Goal: Task Accomplishment & Management: Use online tool/utility

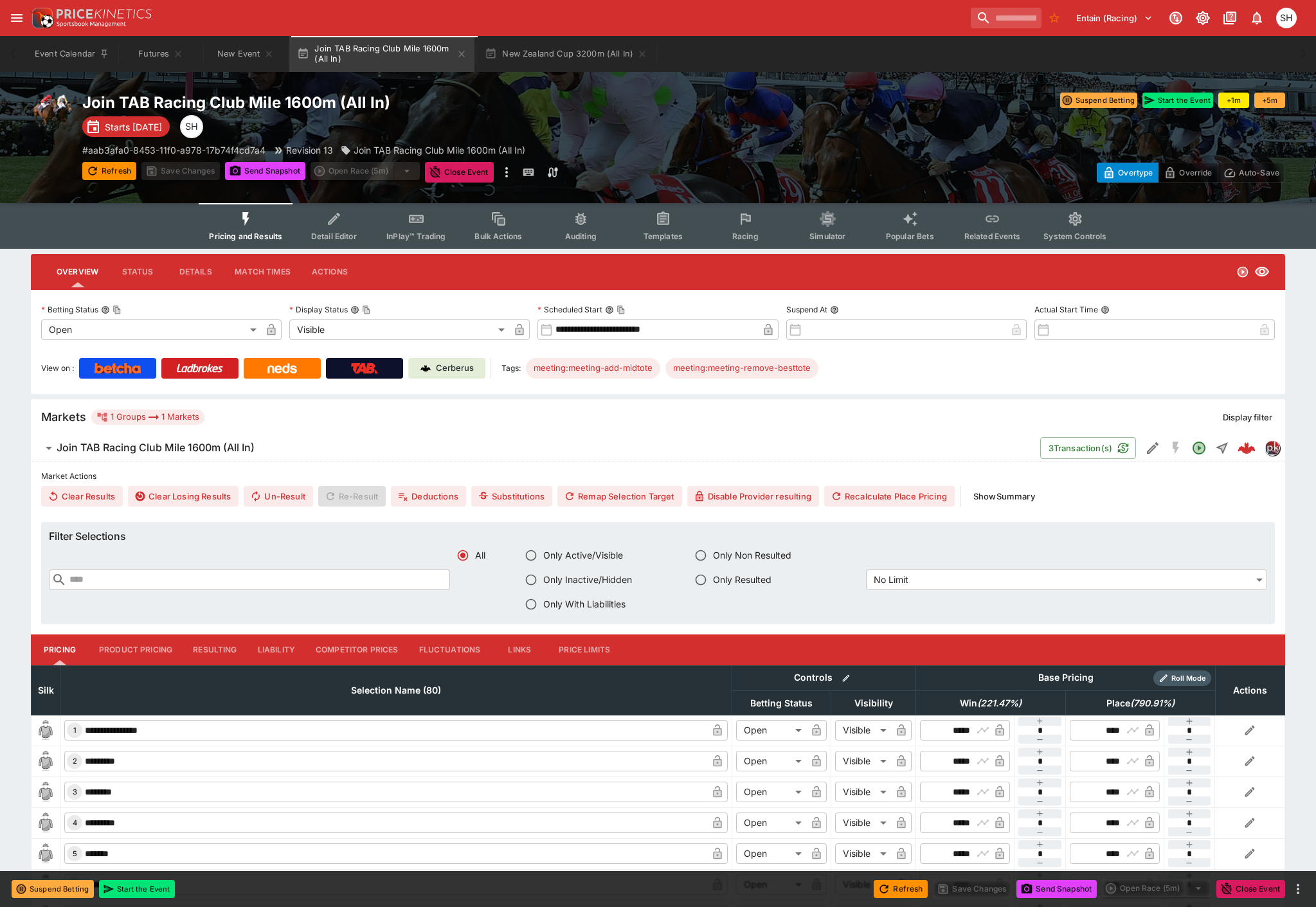
scroll to position [69, 0]
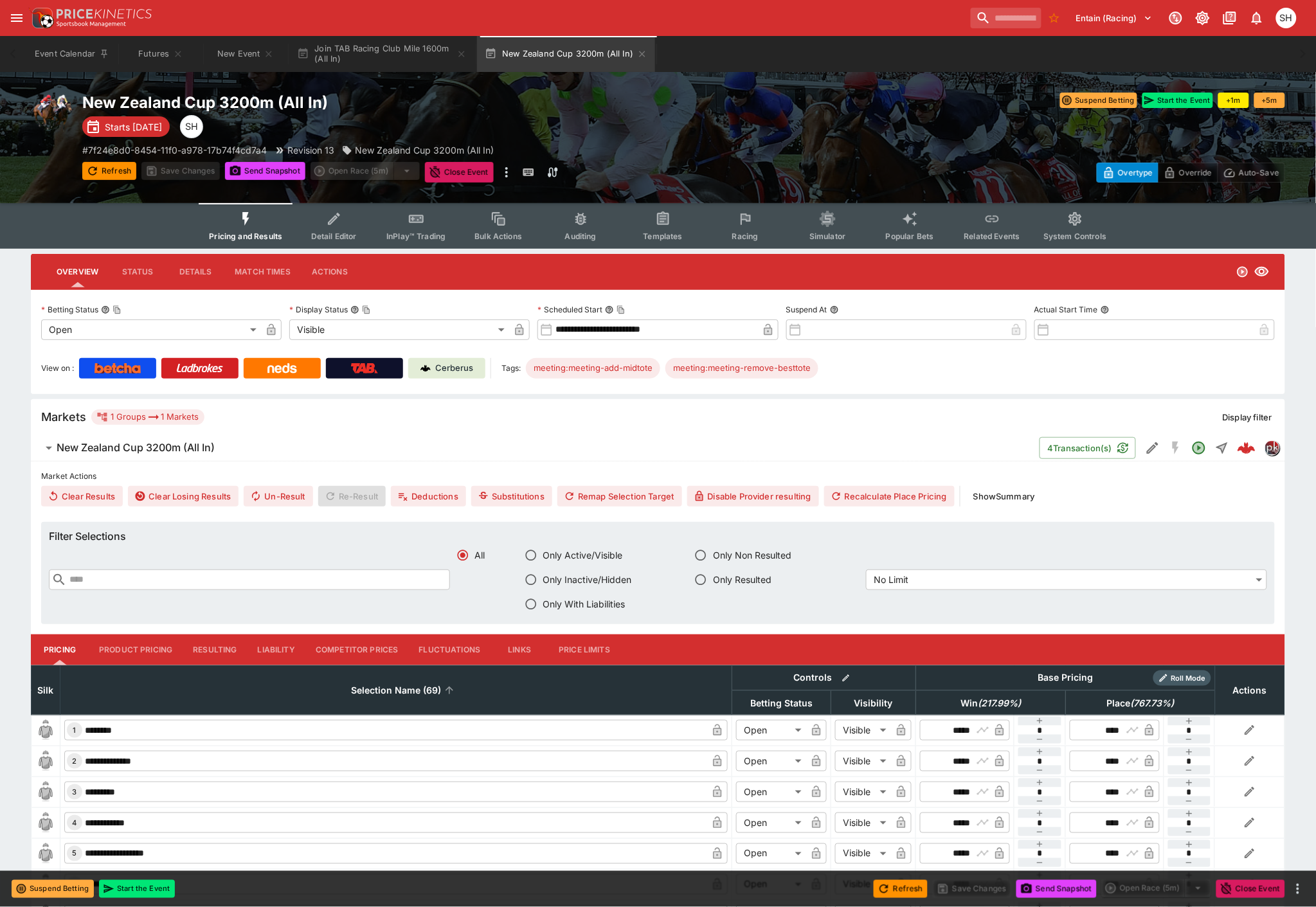
click at [405, 693] on span "Selection Name (69)" at bounding box center [396, 690] width 118 height 15
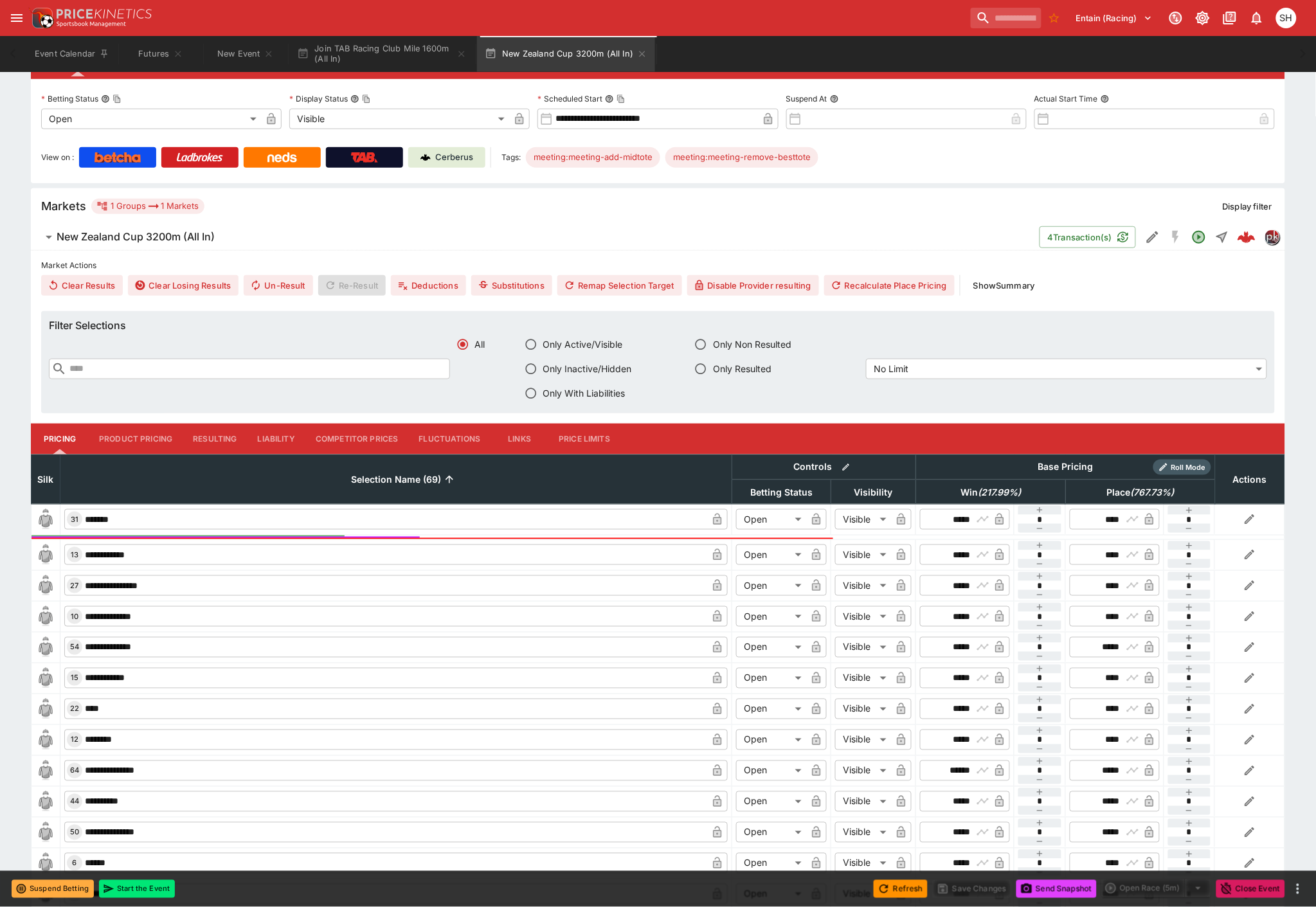
scroll to position [214, 0]
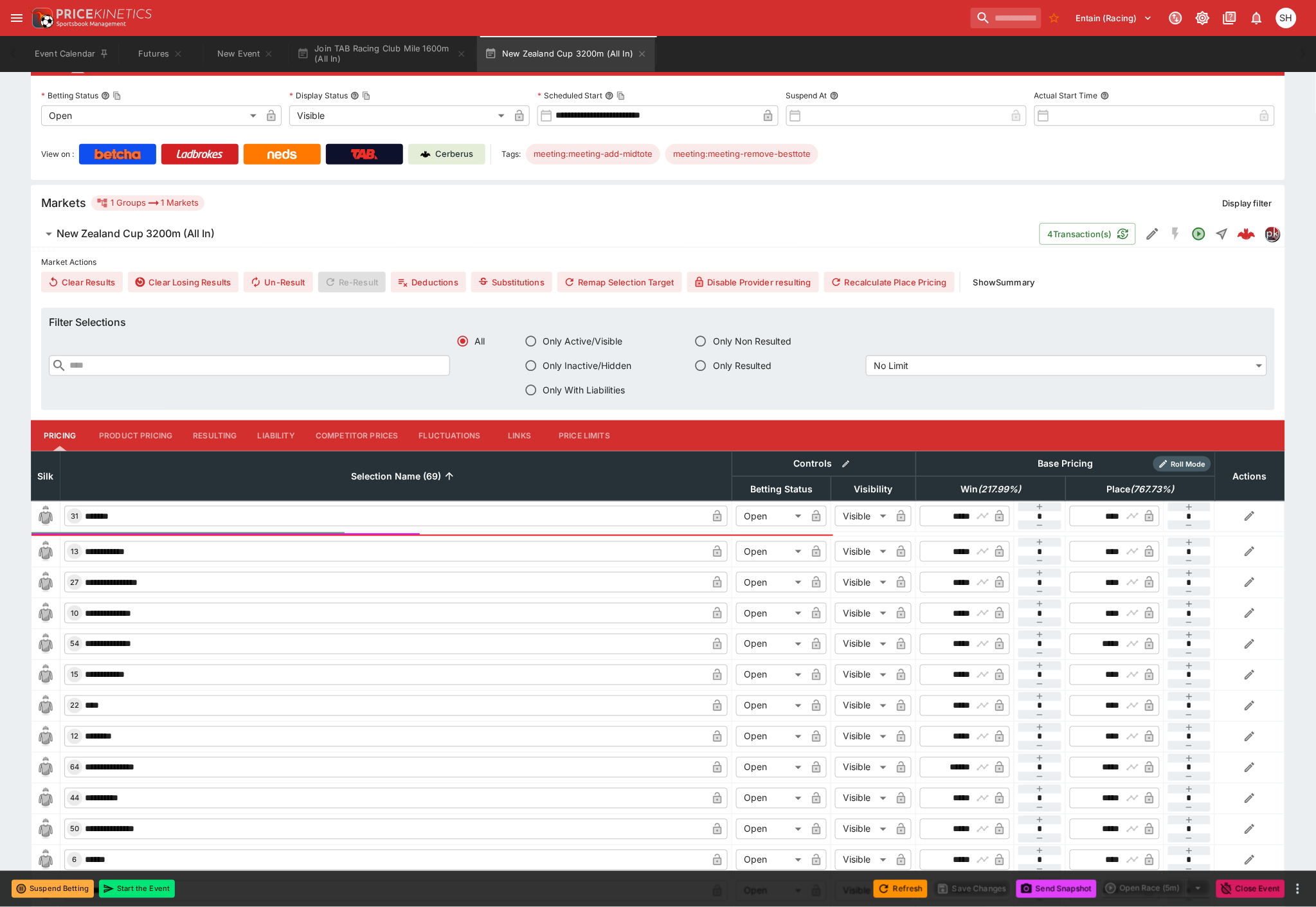
click at [280, 435] on button "Liability" at bounding box center [276, 436] width 58 height 31
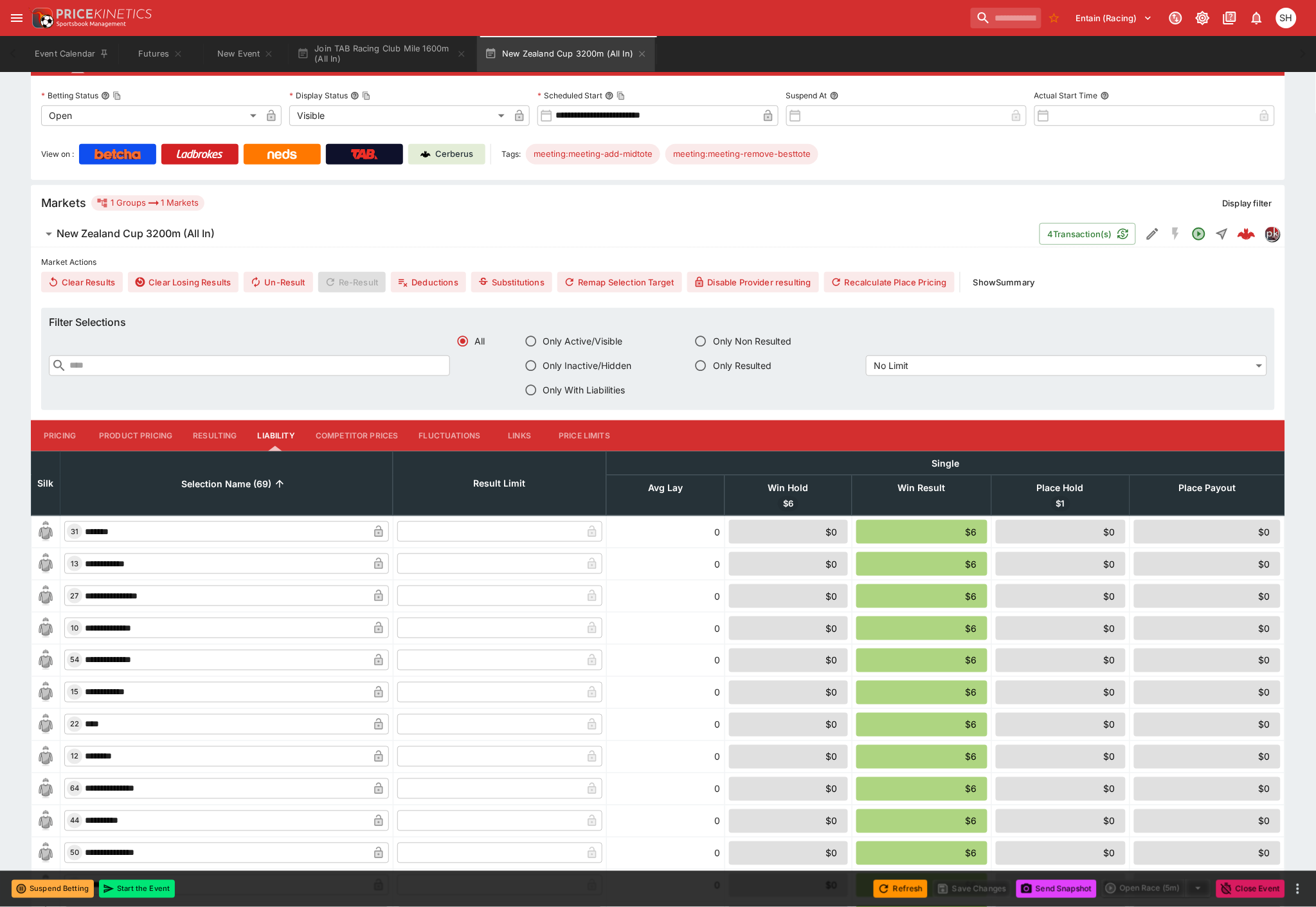
click at [63, 440] on button "Pricing" at bounding box center [59, 436] width 58 height 31
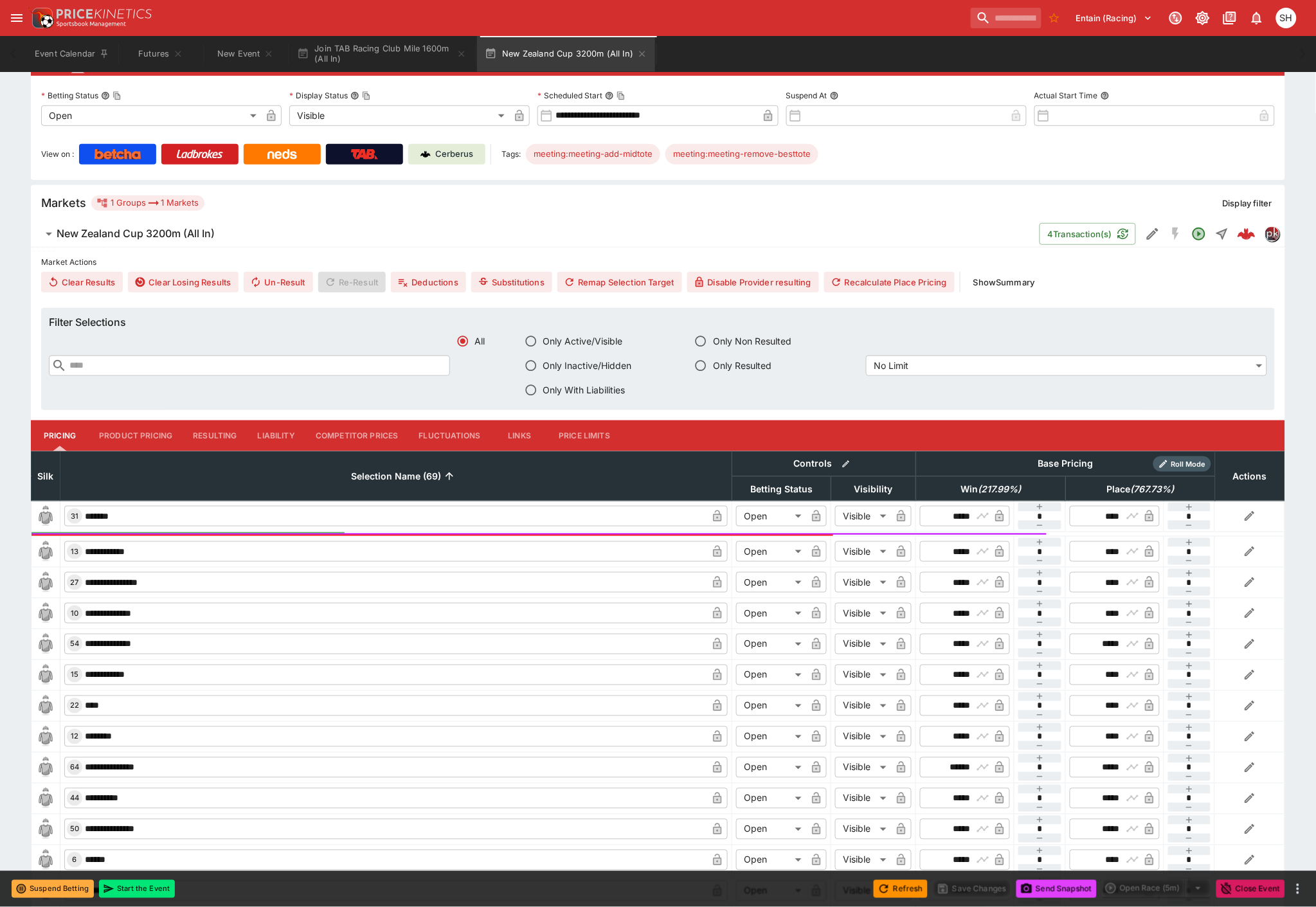
click at [963, 515] on input "*****" at bounding box center [954, 516] width 38 height 21
type input "*****"
click at [970, 887] on button "Save Changes" at bounding box center [972, 890] width 79 height 18
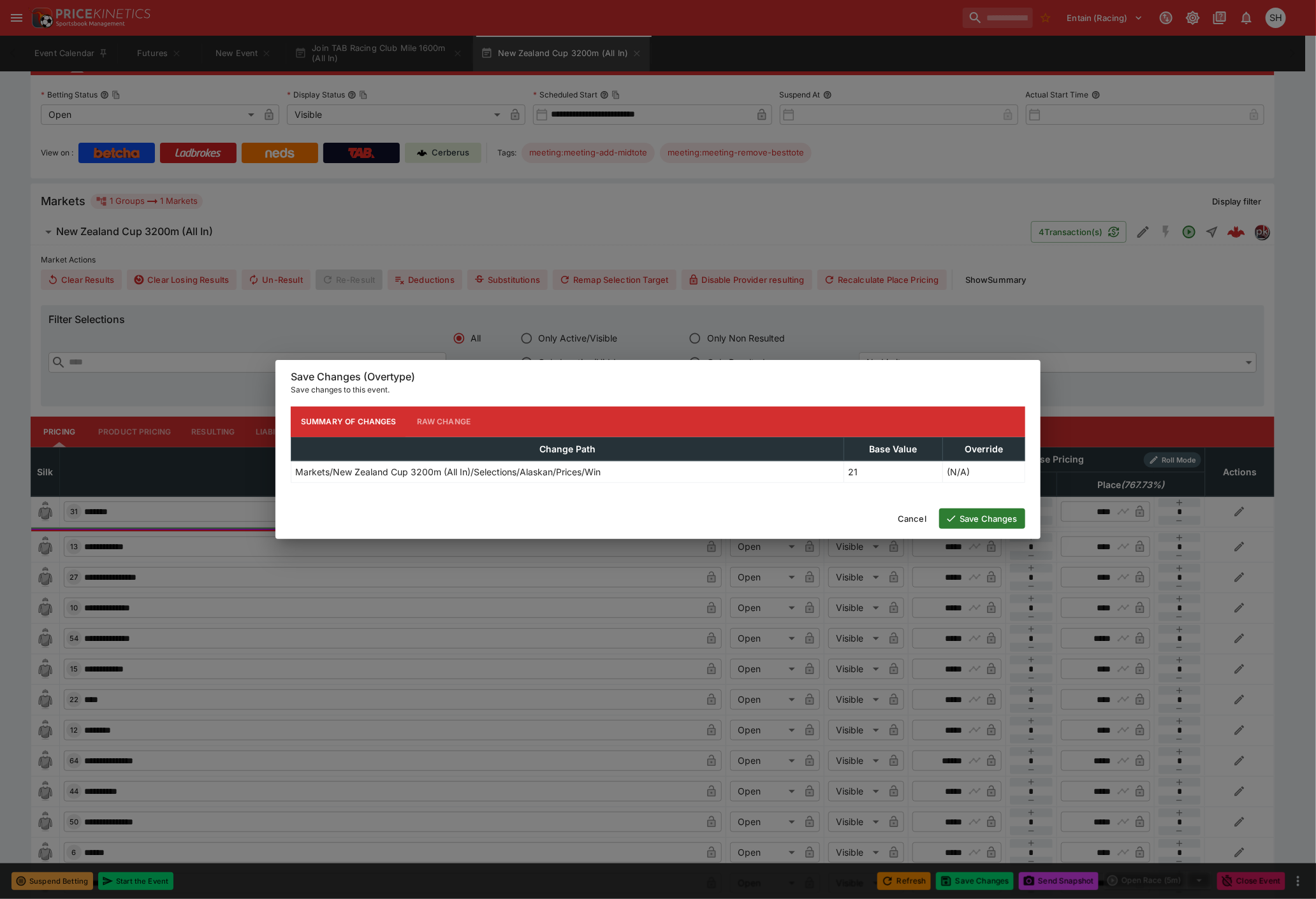
click at [992, 525] on button "Save Changes" at bounding box center [982, 519] width 86 height 21
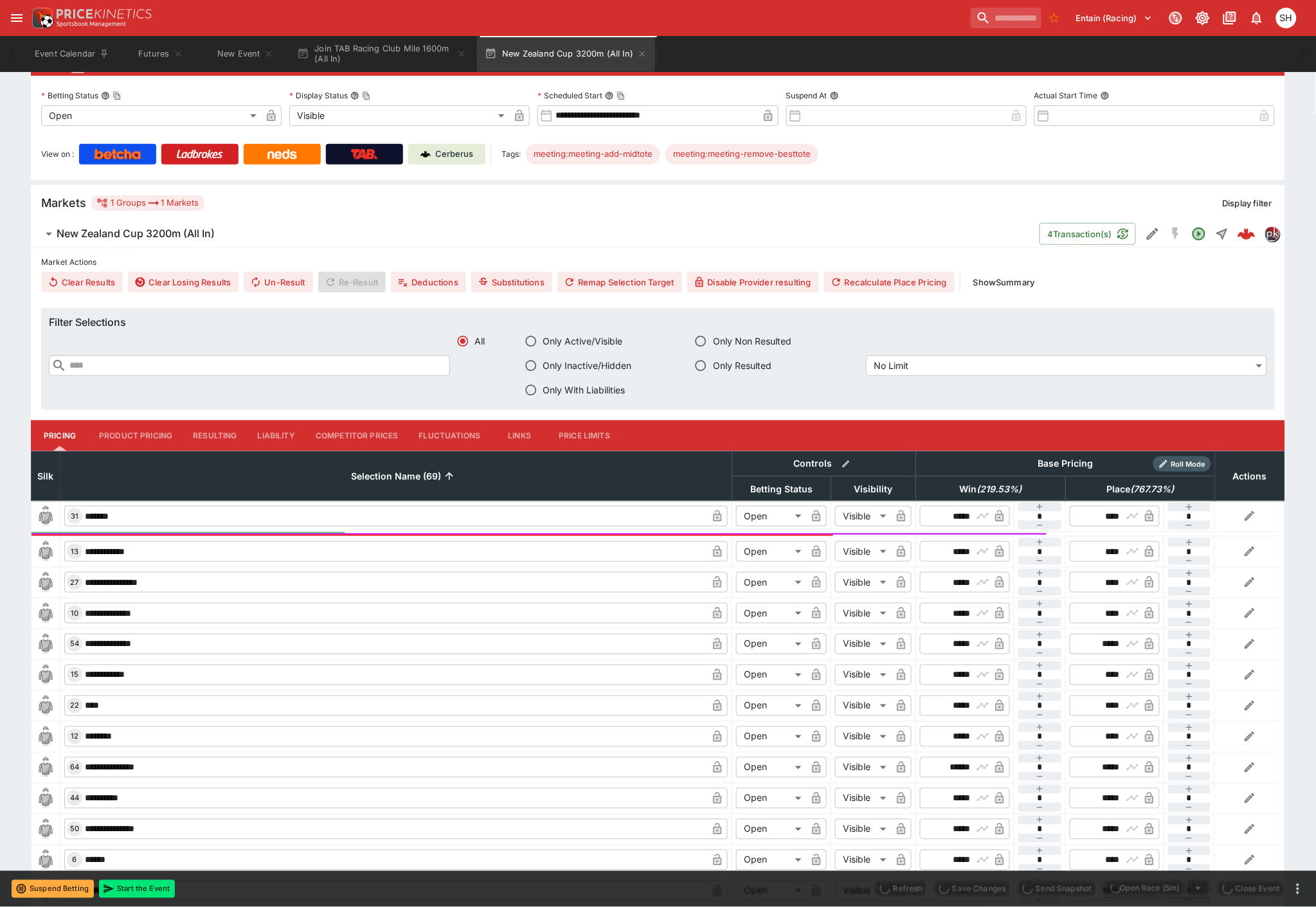
type input "****"
click at [1047, 890] on button "Send Snapshot" at bounding box center [1056, 890] width 80 height 18
click at [281, 431] on button "Liability" at bounding box center [276, 436] width 58 height 31
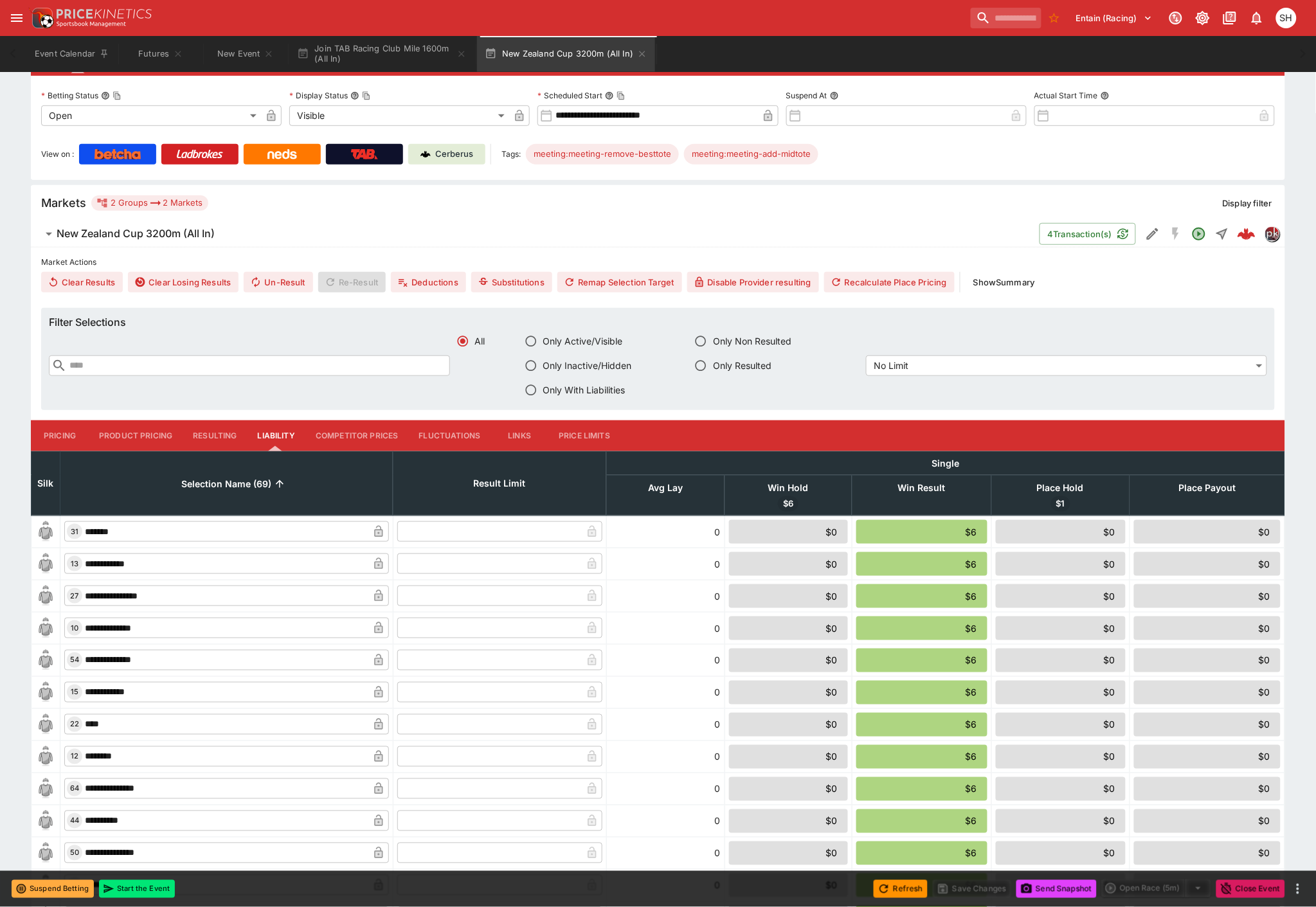
click at [53, 433] on button "Pricing" at bounding box center [59, 436] width 58 height 31
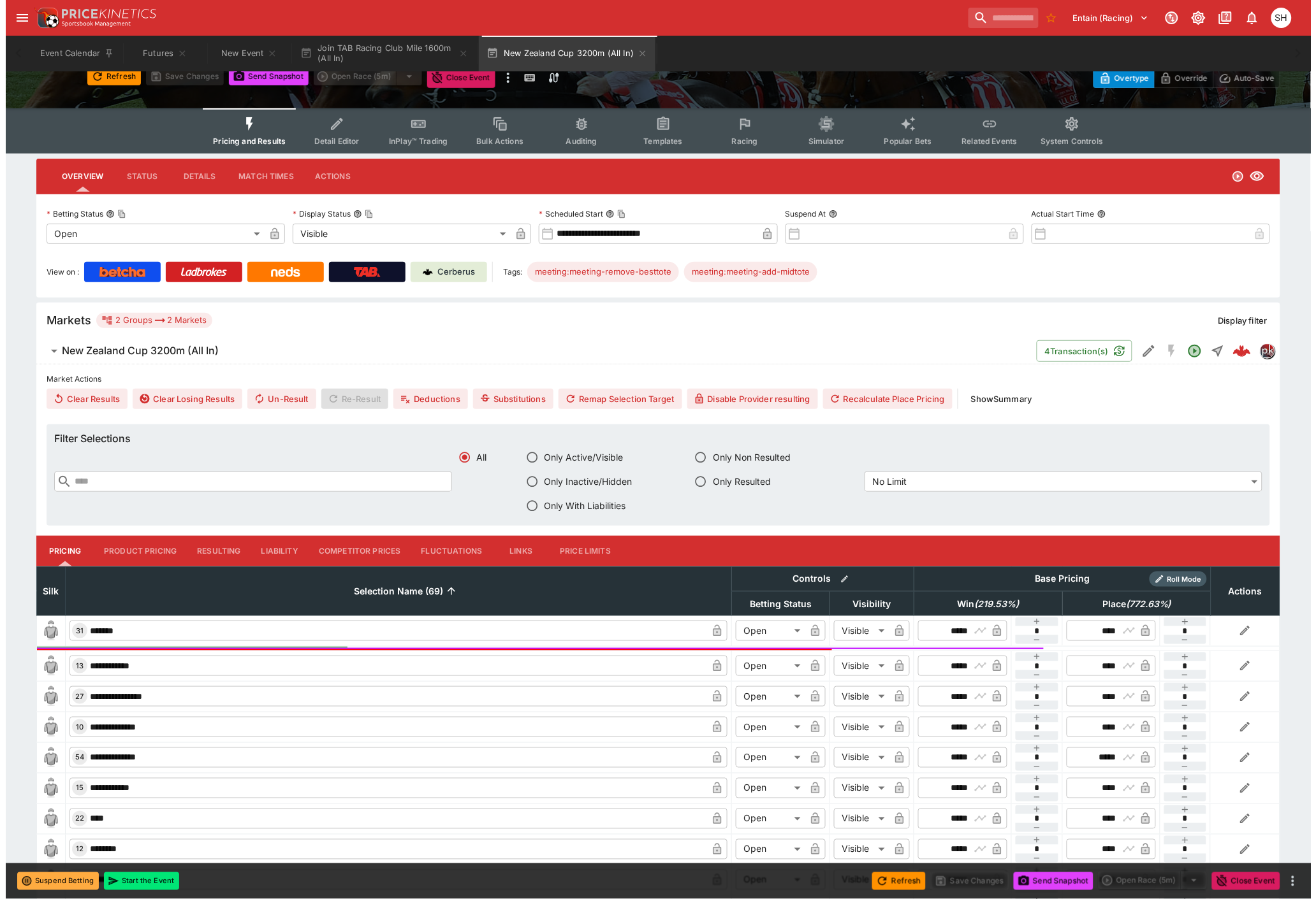
scroll to position [0, 0]
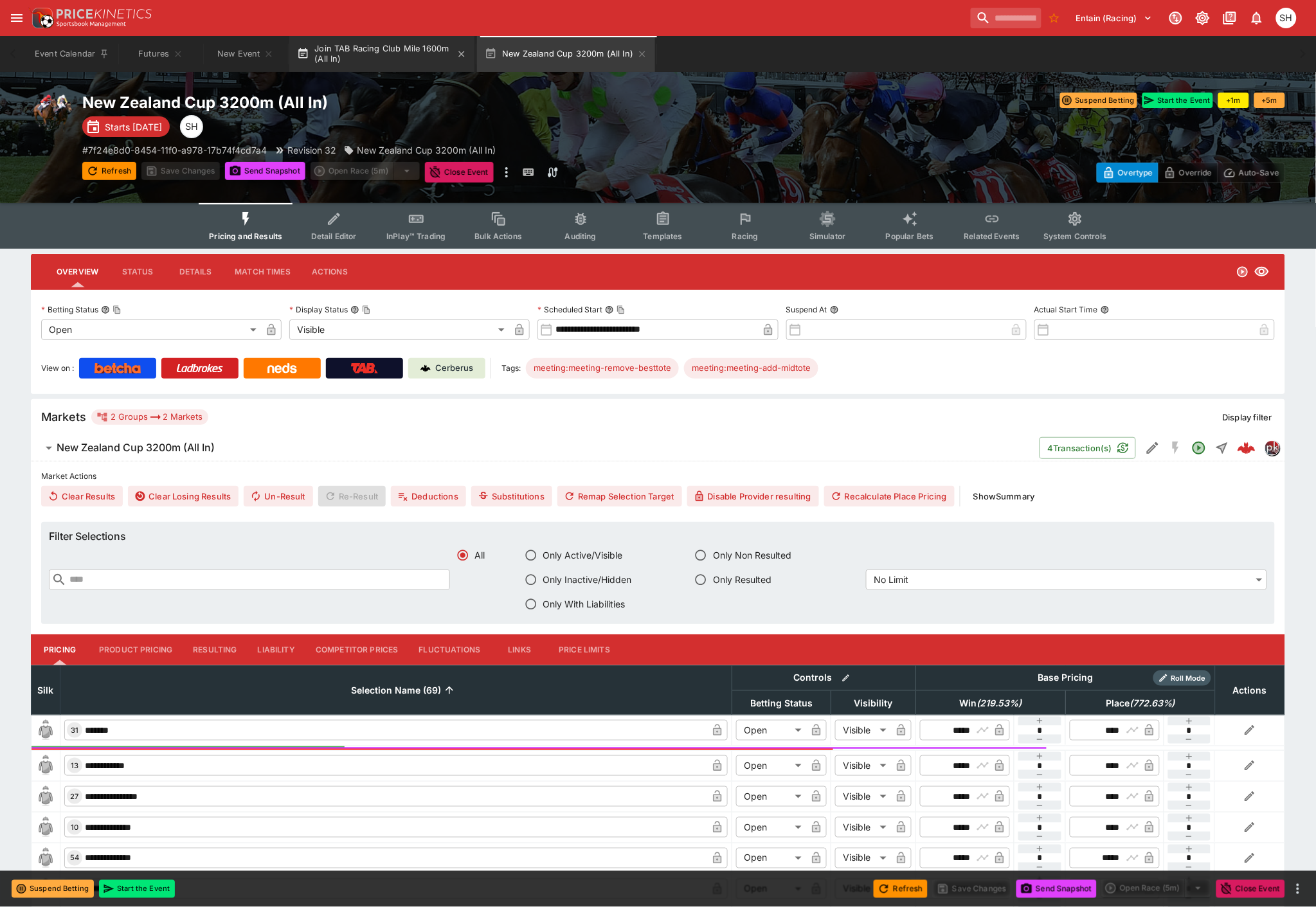
click at [367, 53] on button "Join TAB Racing Club Mile 1600m (All In)" at bounding box center [382, 54] width 185 height 36
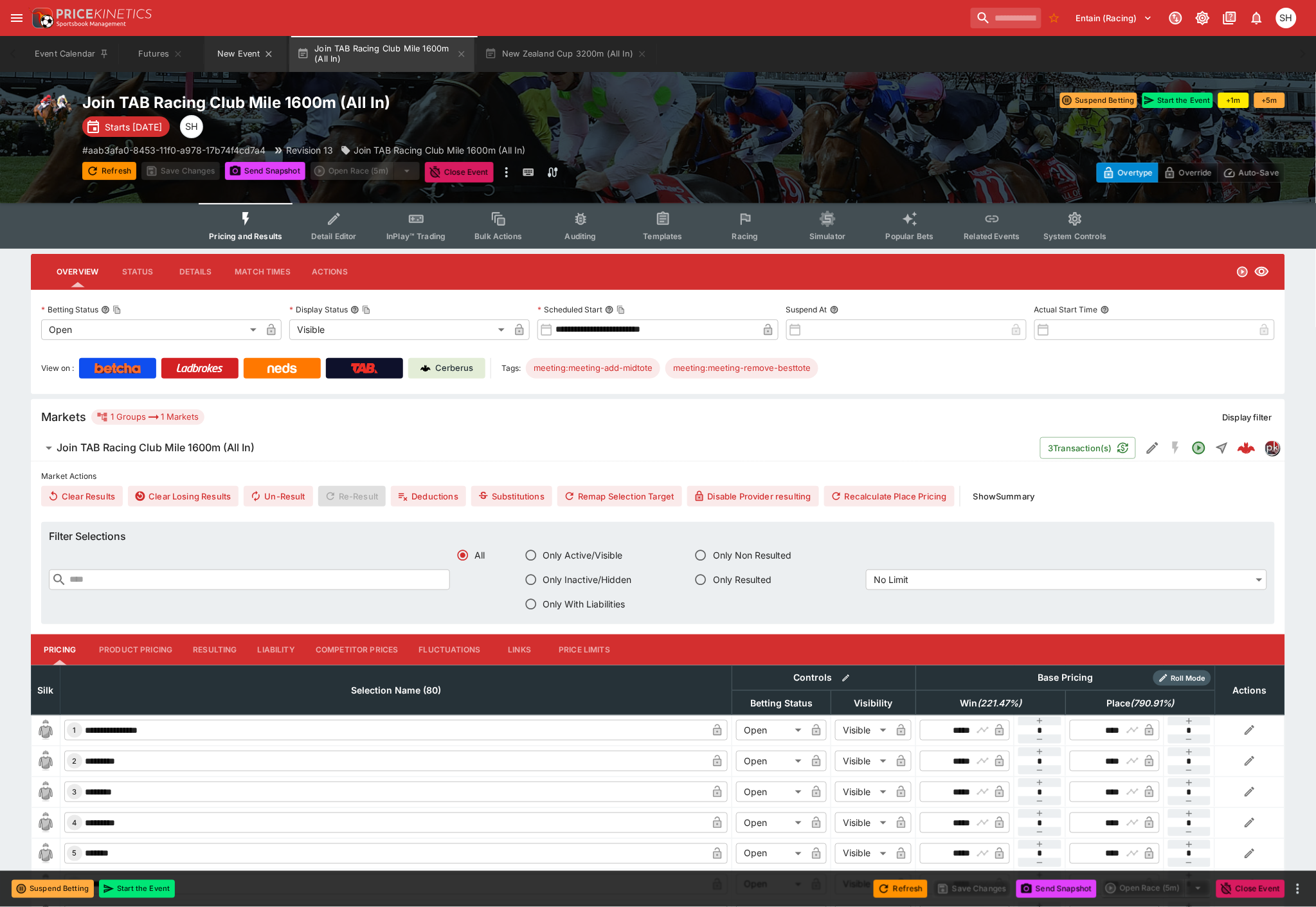
click at [226, 54] on button "New Event" at bounding box center [246, 54] width 82 height 36
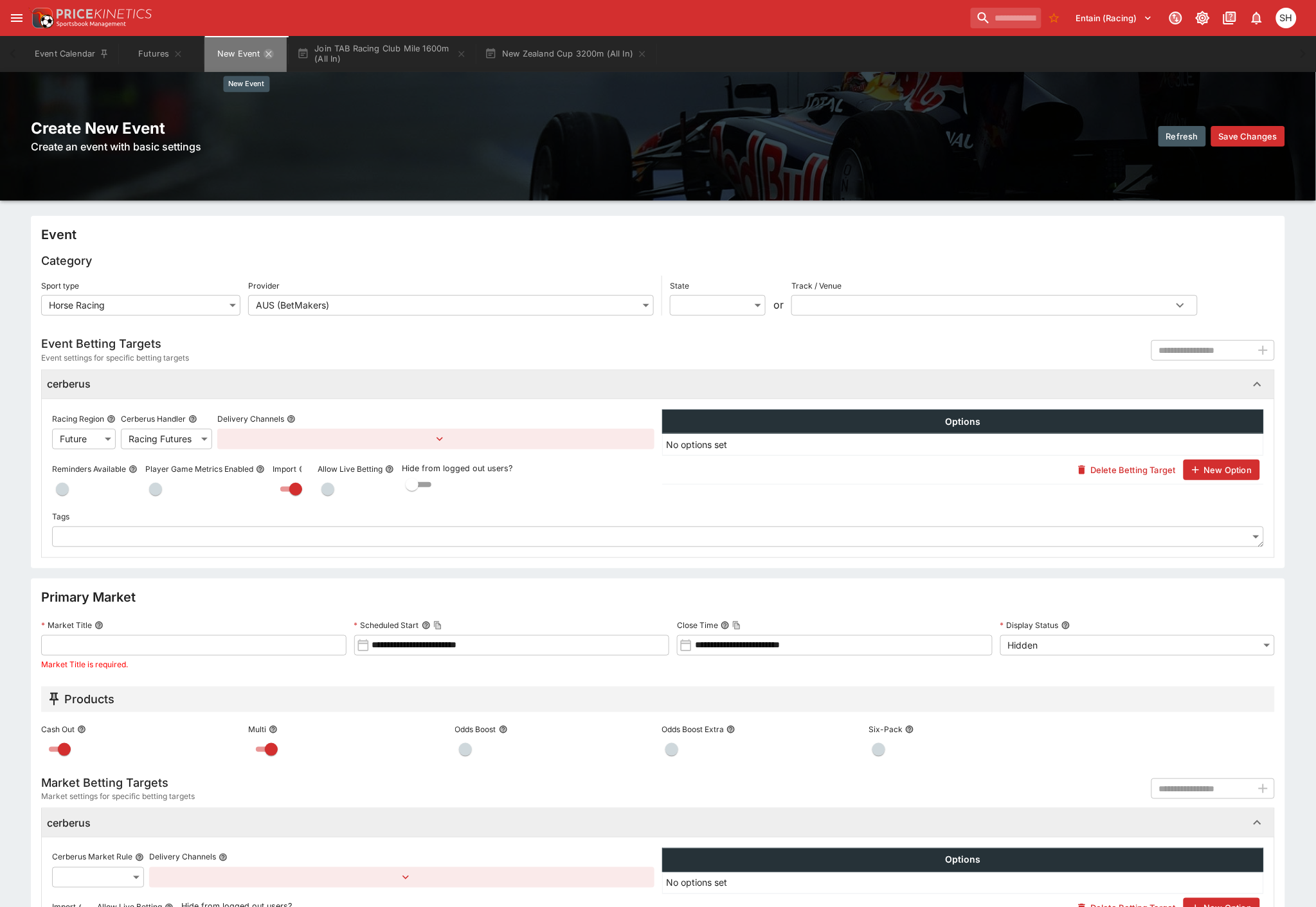
click at [273, 52] on icon "New Event" at bounding box center [268, 54] width 10 height 10
